Goal: Find specific page/section: Find specific page/section

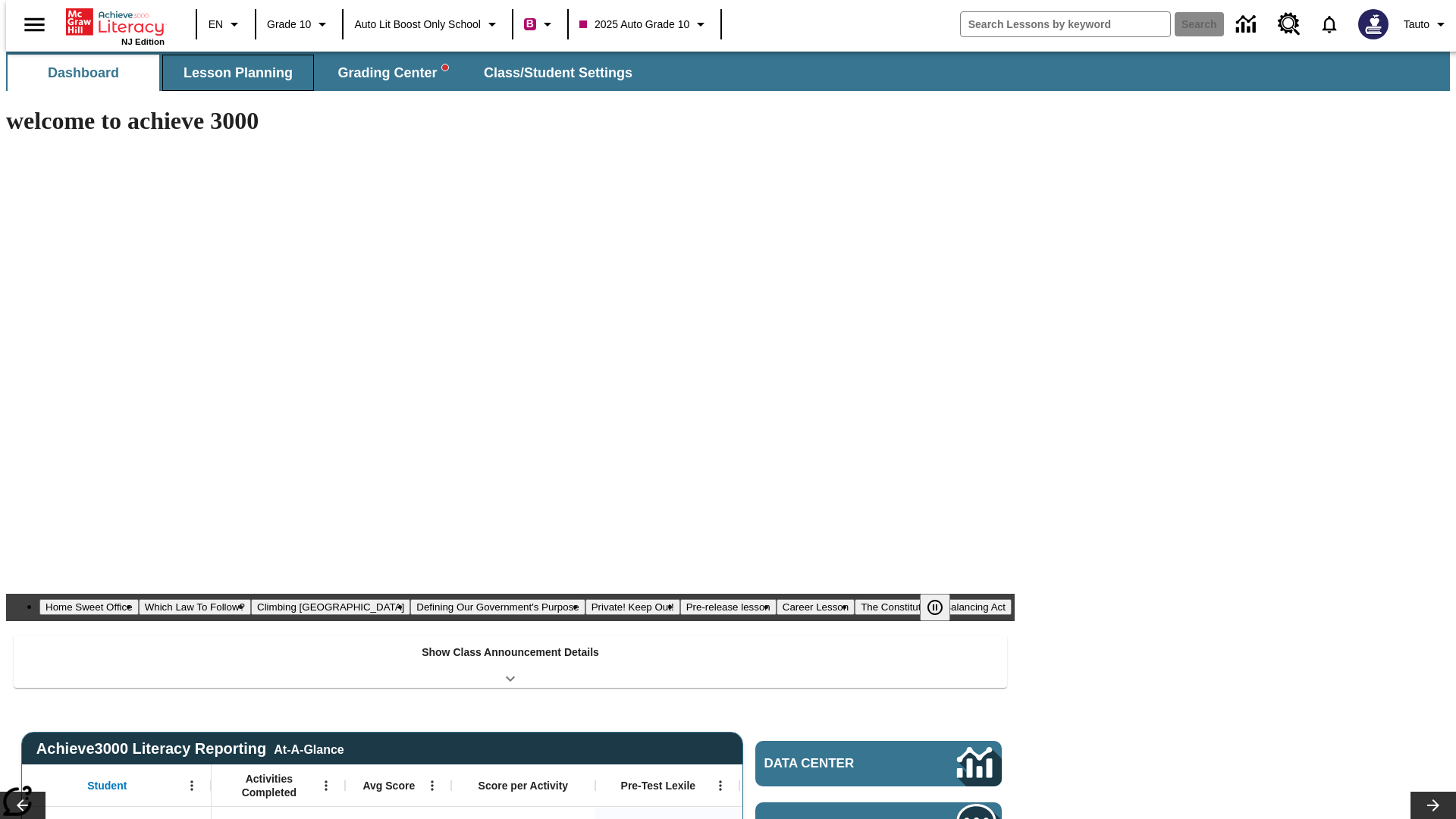
click at [232, 73] on span "Lesson Planning" at bounding box center [237, 73] width 109 height 18
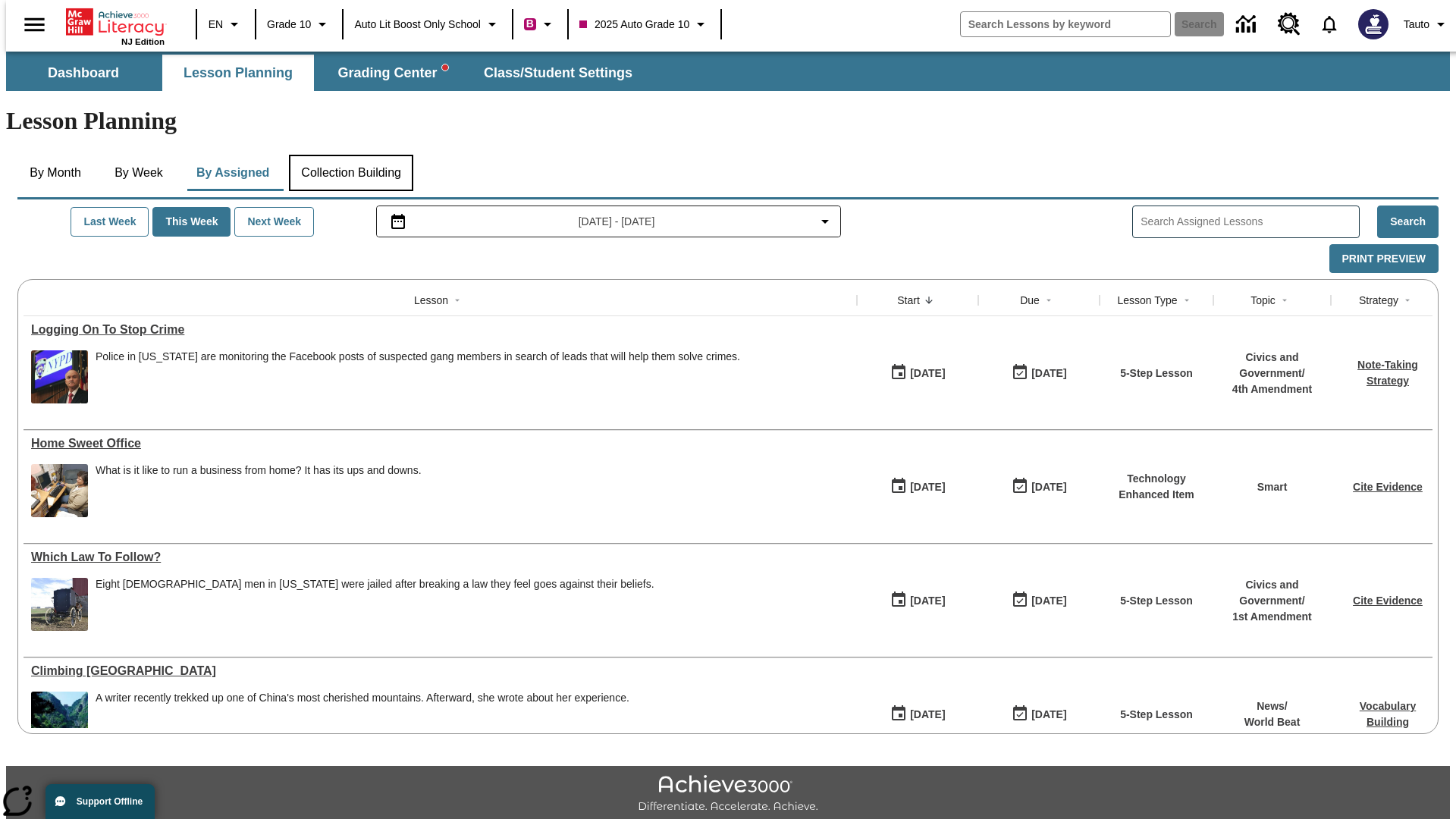
click at [350, 155] on button "Collection Building" at bounding box center [351, 173] width 124 height 36
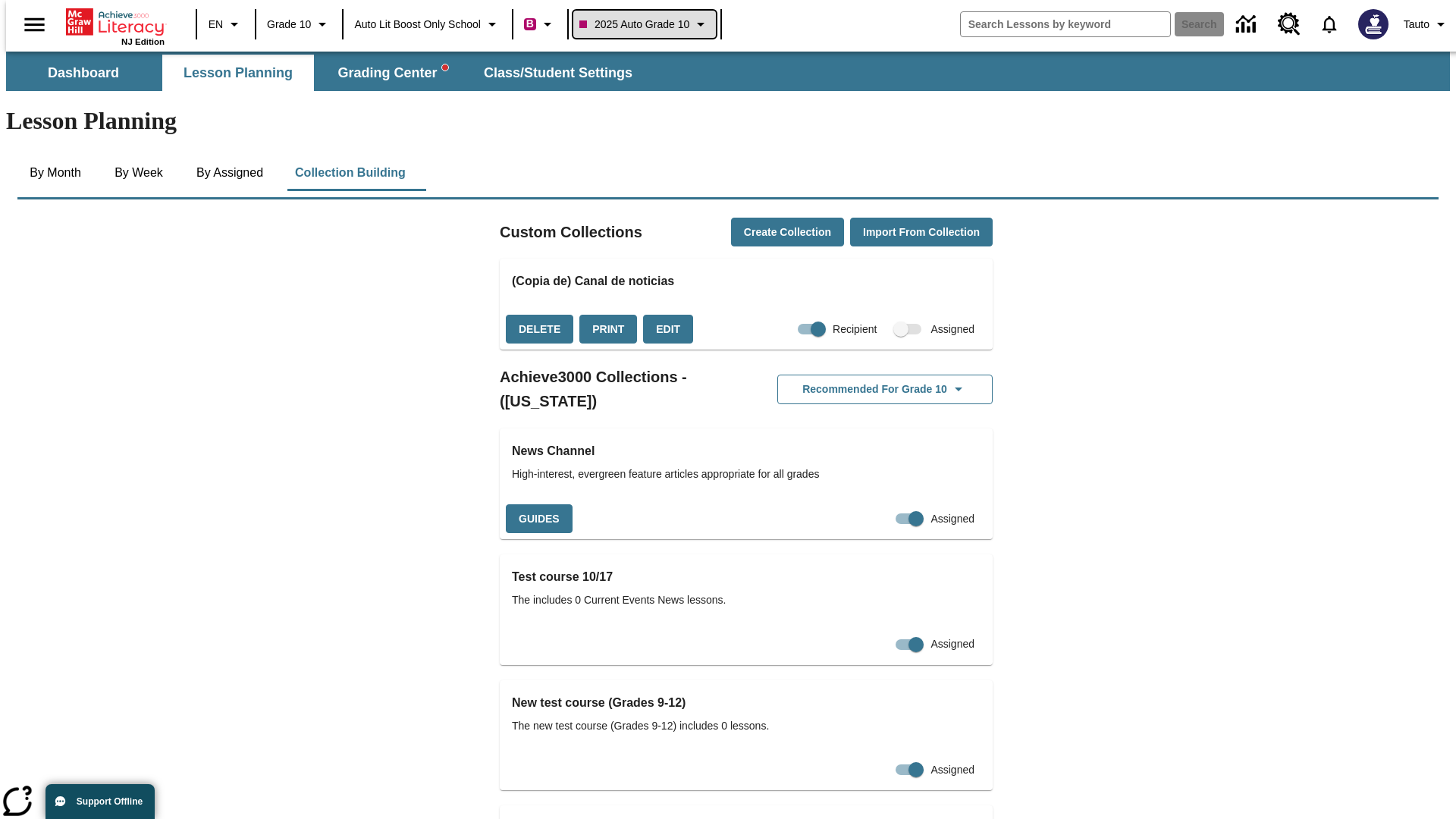
click at [649, 24] on span "2025 Auto Grade 10" at bounding box center [634, 25] width 110 height 16
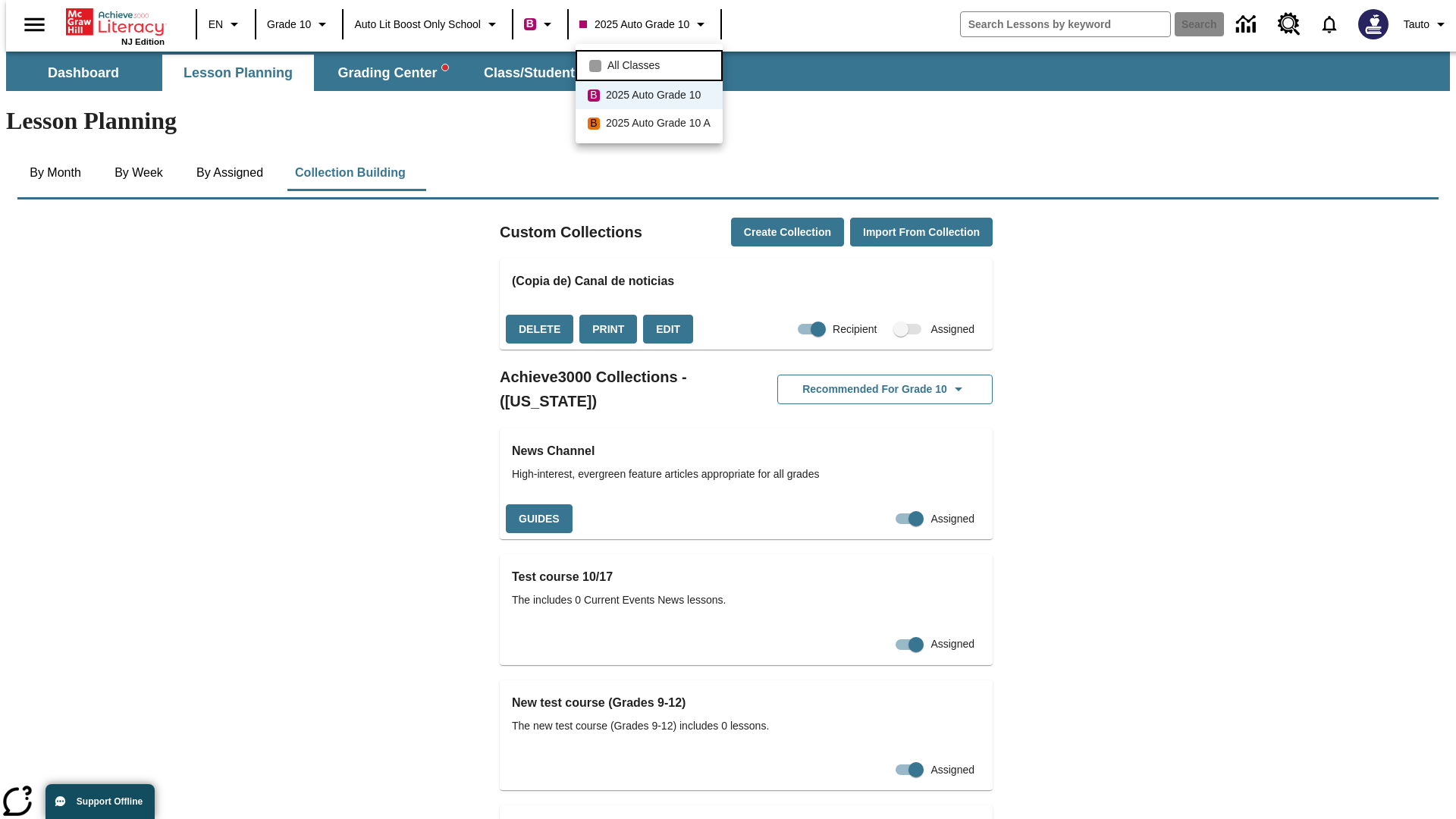
click at [651, 64] on span "All Classes" at bounding box center [634, 65] width 52 height 16
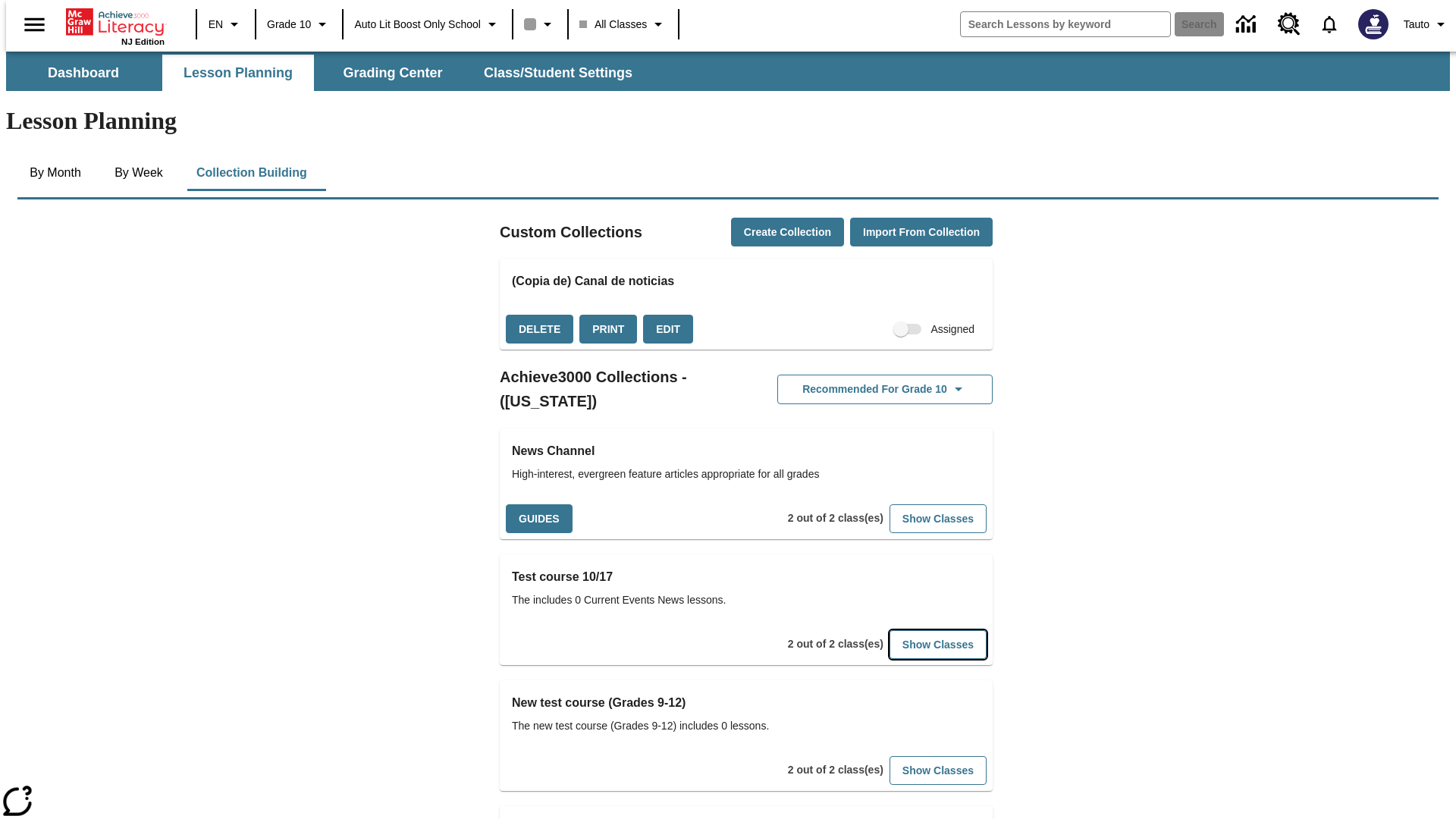
click at [914, 630] on button "Show Classes" at bounding box center [938, 645] width 97 height 30
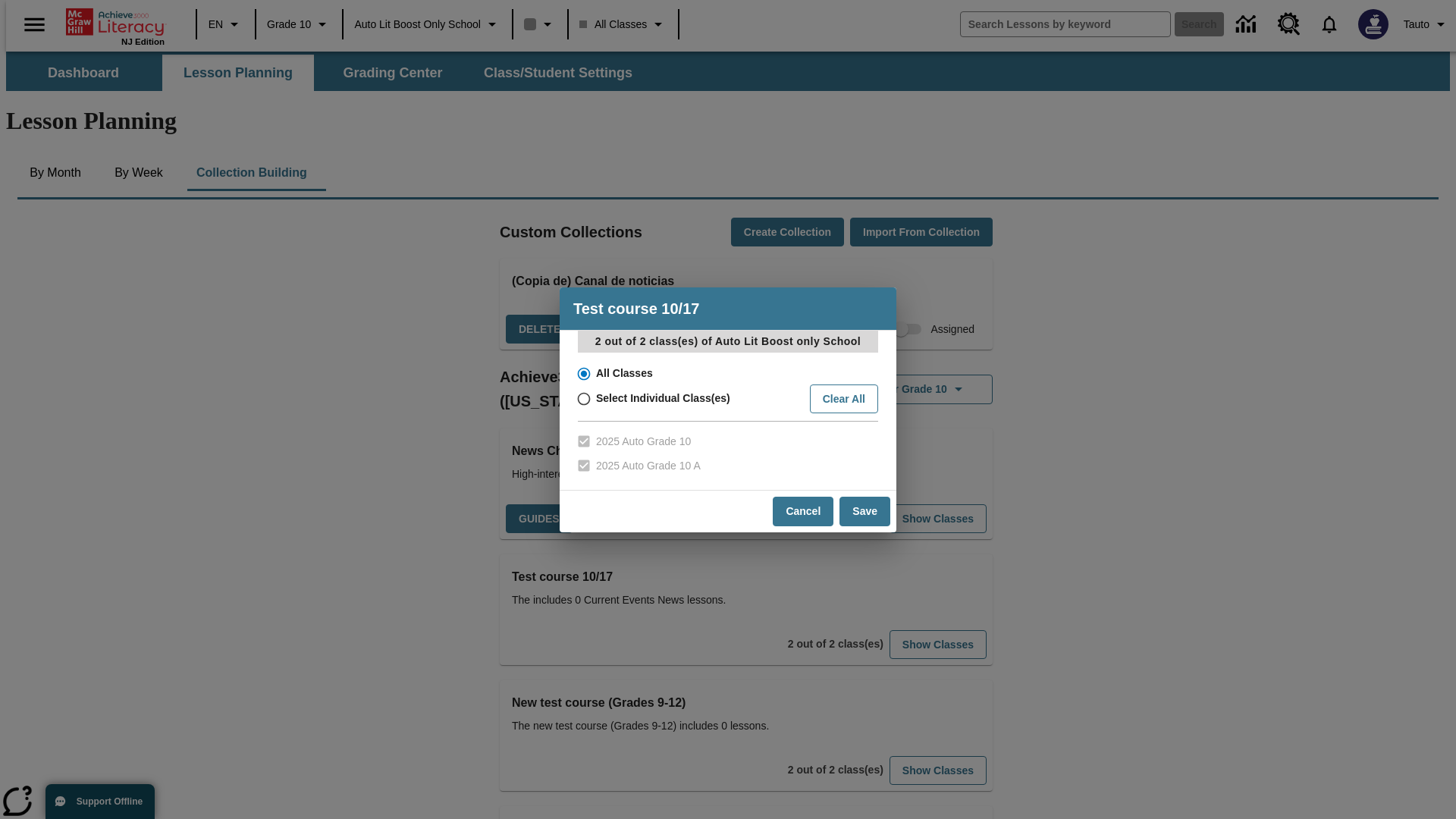
click at [583, 373] on input "All Classes" at bounding box center [583, 374] width 27 height 21
click at [804, 511] on button "Cancel" at bounding box center [803, 512] width 61 height 30
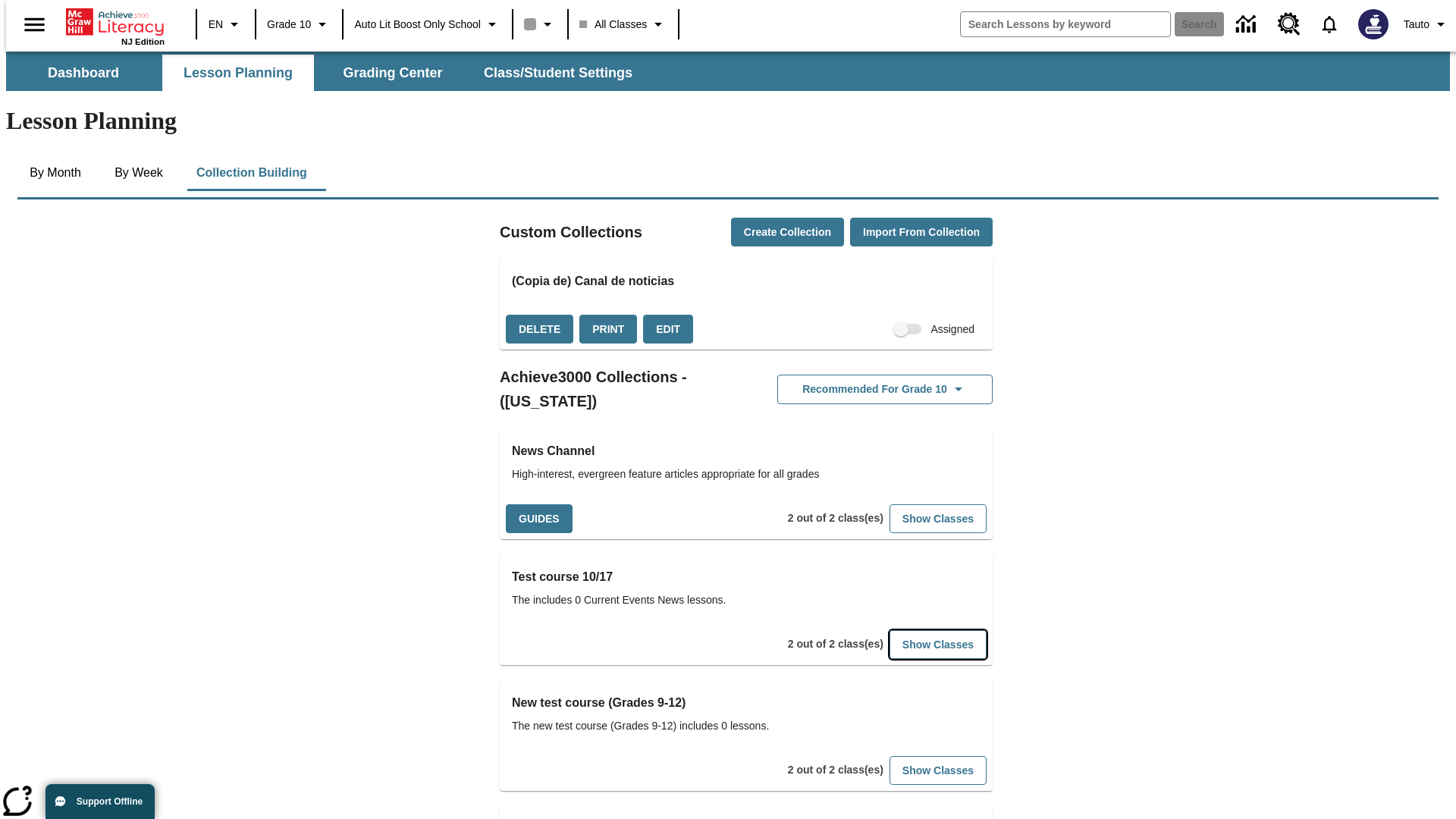
click at [914, 630] on button "Show Classes" at bounding box center [938, 645] width 97 height 30
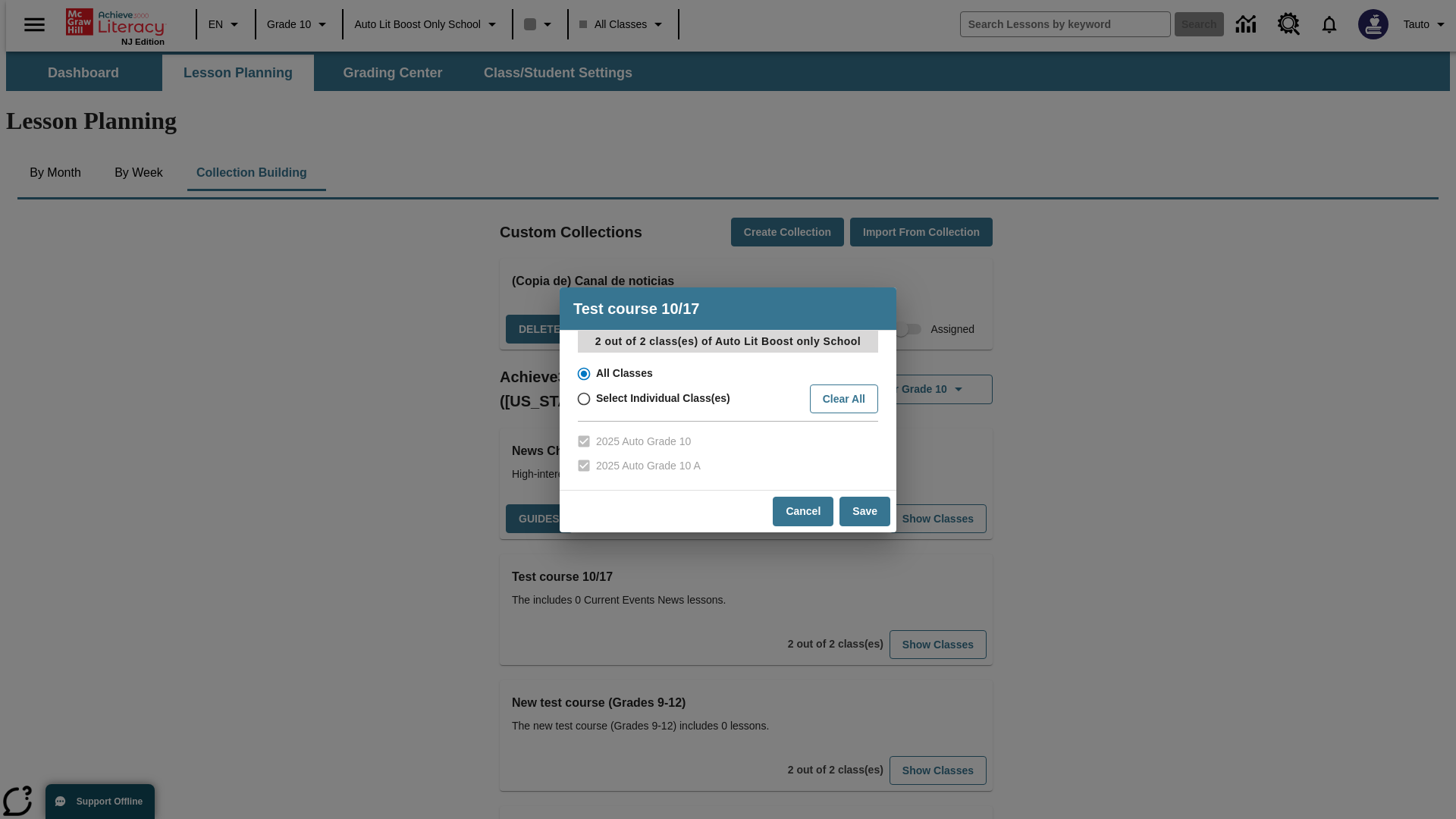
click at [583, 373] on input "All Classes" at bounding box center [583, 374] width 27 height 21
click at [865, 511] on button "Save" at bounding box center [864, 512] width 51 height 30
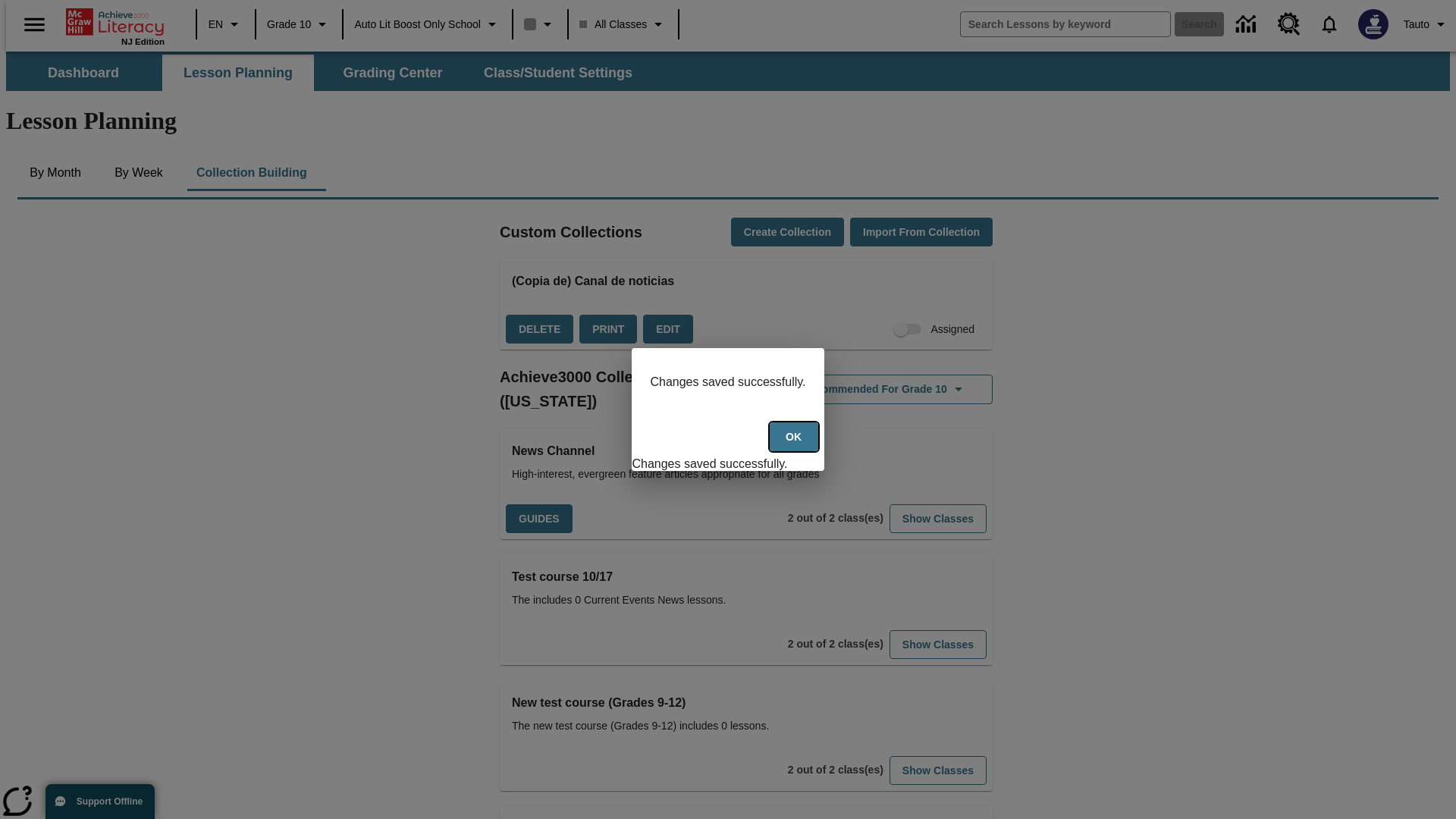
click at [796, 445] on button "Ok" at bounding box center [794, 437] width 48 height 30
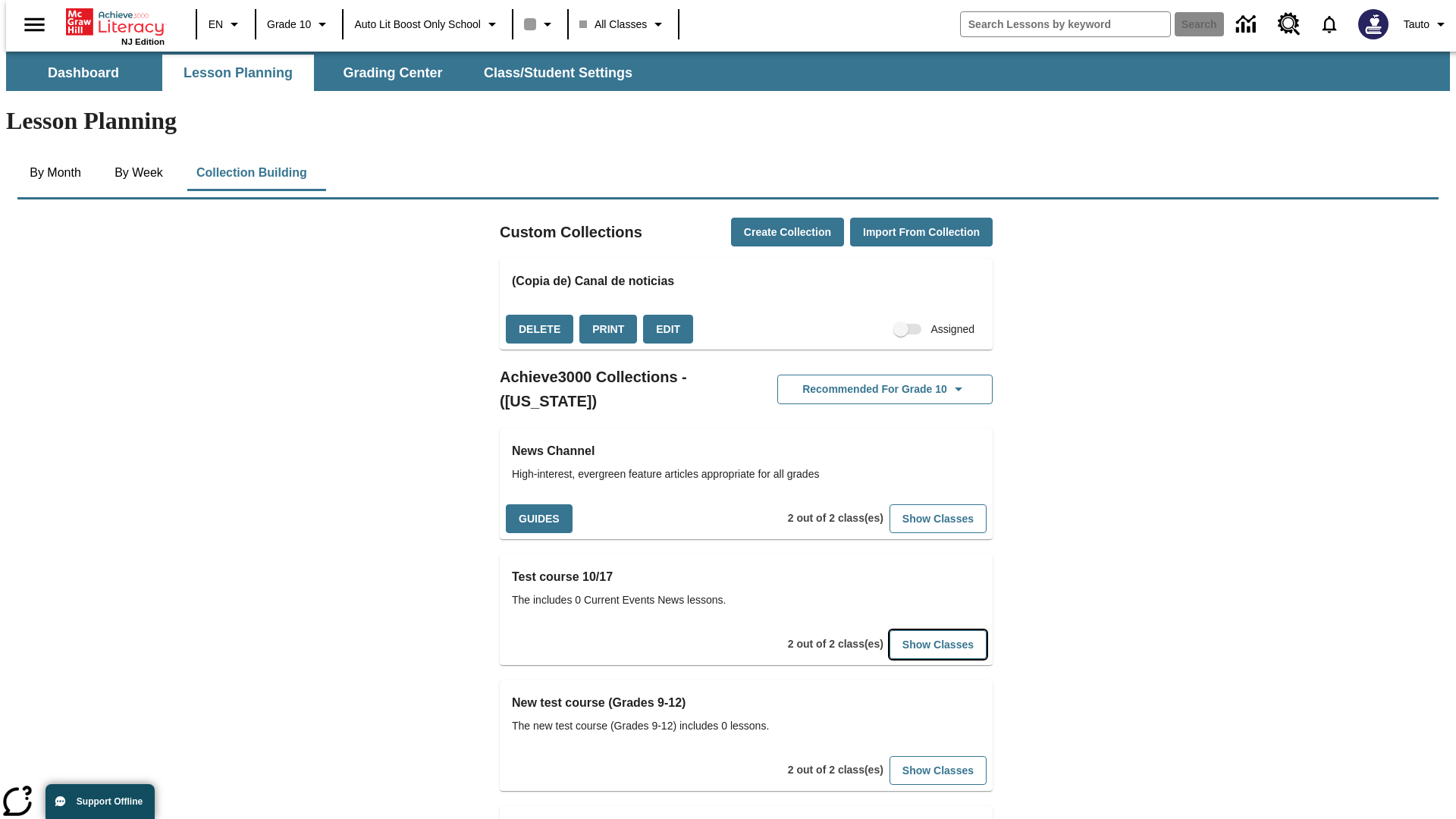
click at [914, 630] on button "Show Classes" at bounding box center [938, 645] width 97 height 30
